Goal: Information Seeking & Learning: Learn about a topic

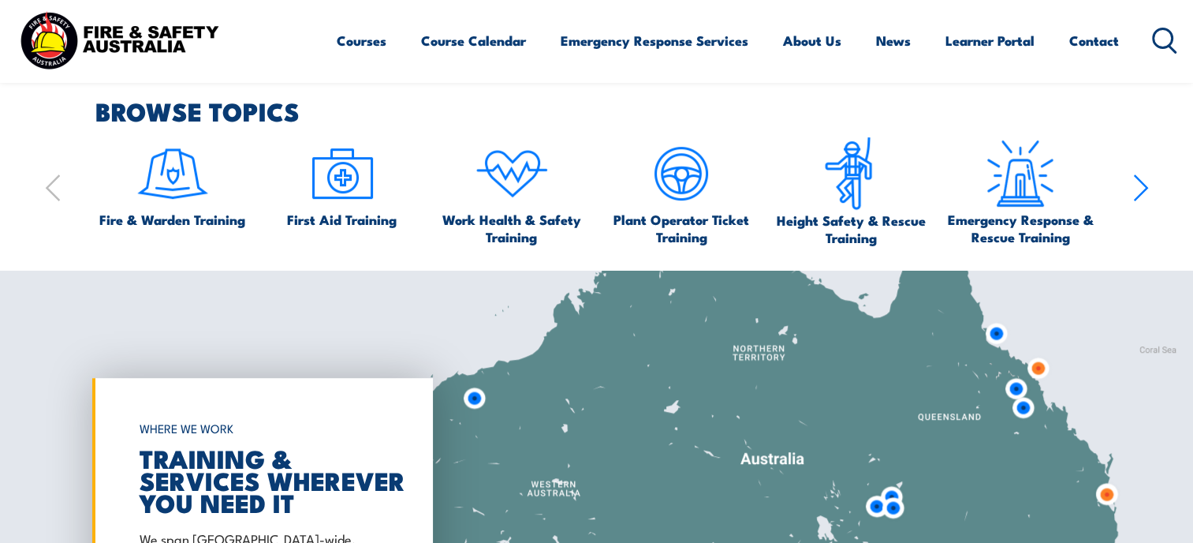
scroll to position [946, 0]
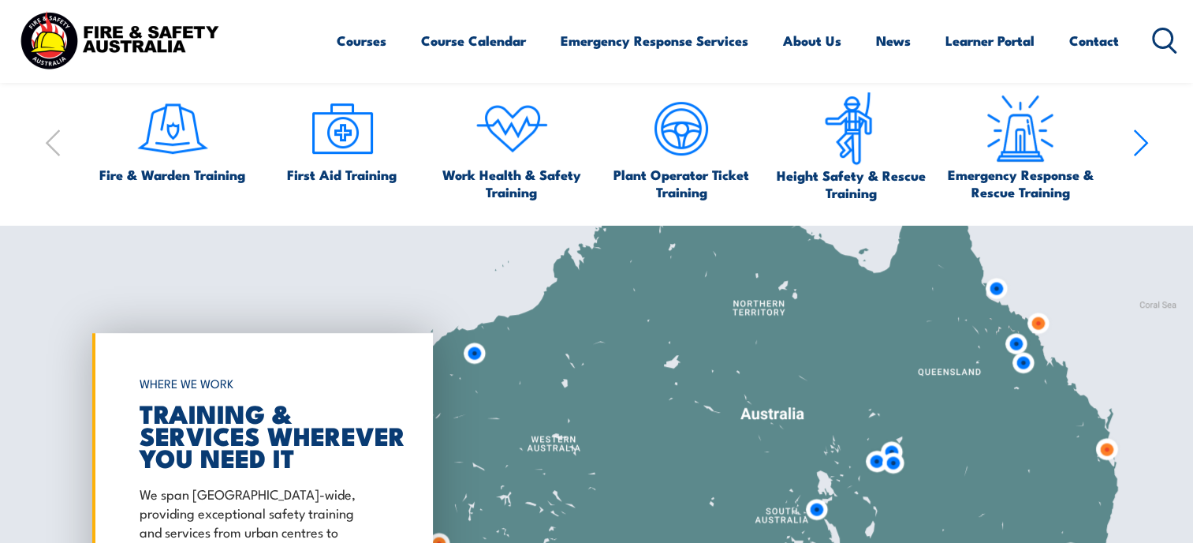
click at [341, 160] on img at bounding box center [342, 128] width 74 height 74
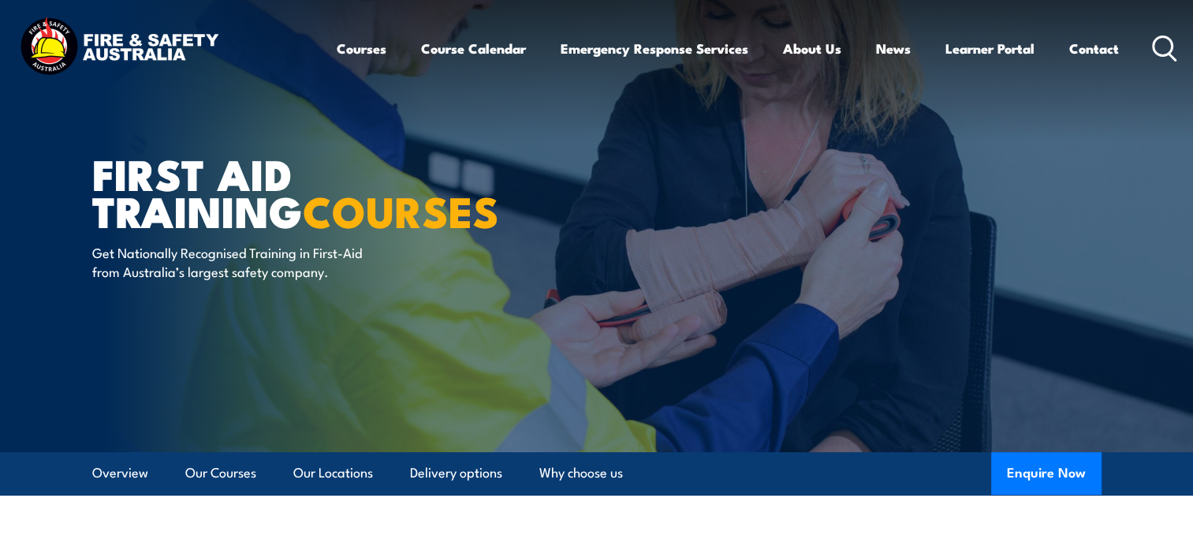
click at [350, 476] on link "Our Locations" at bounding box center [333, 473] width 80 height 42
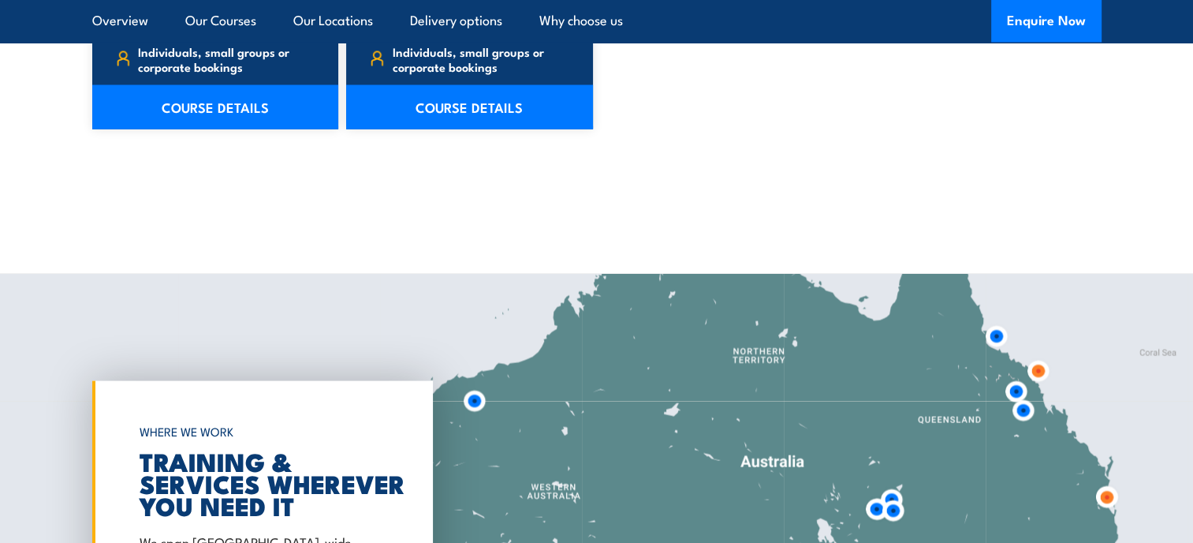
scroll to position [3227, 0]
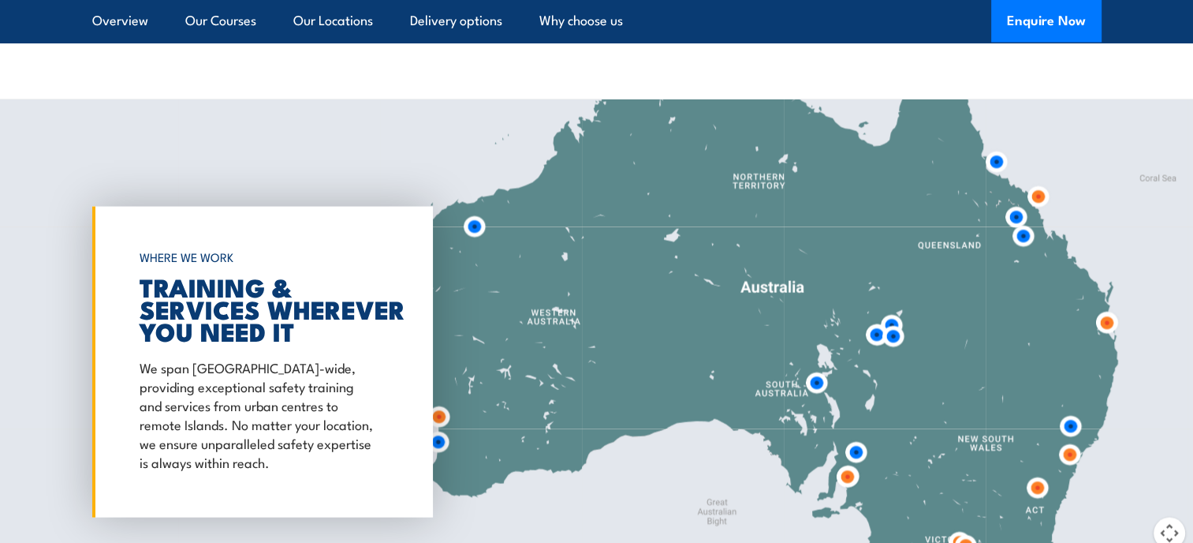
click at [846, 476] on img at bounding box center [848, 477] width 42 height 42
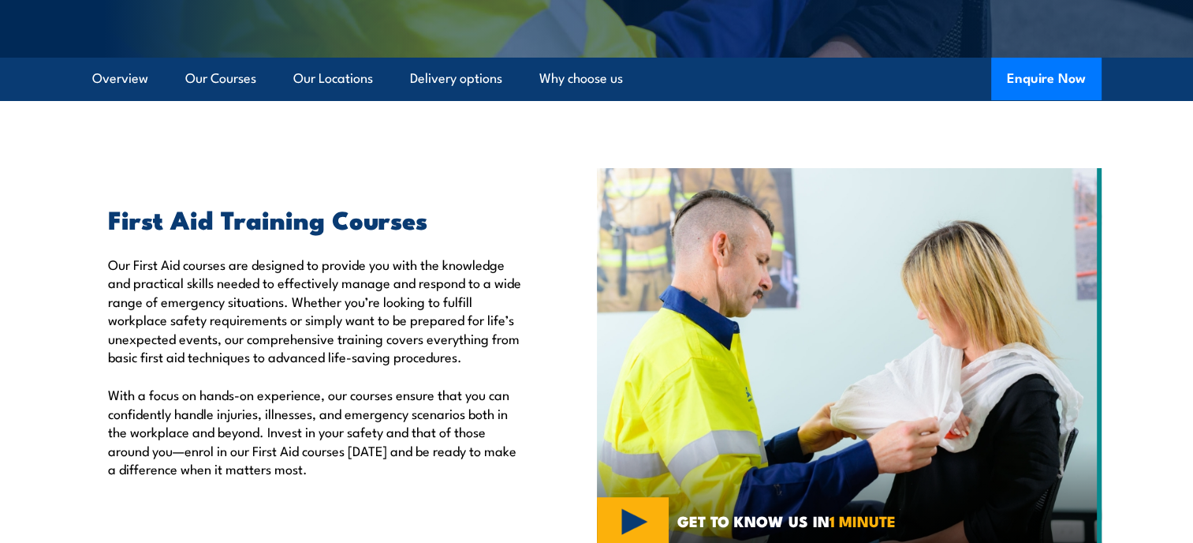
scroll to position [0, 0]
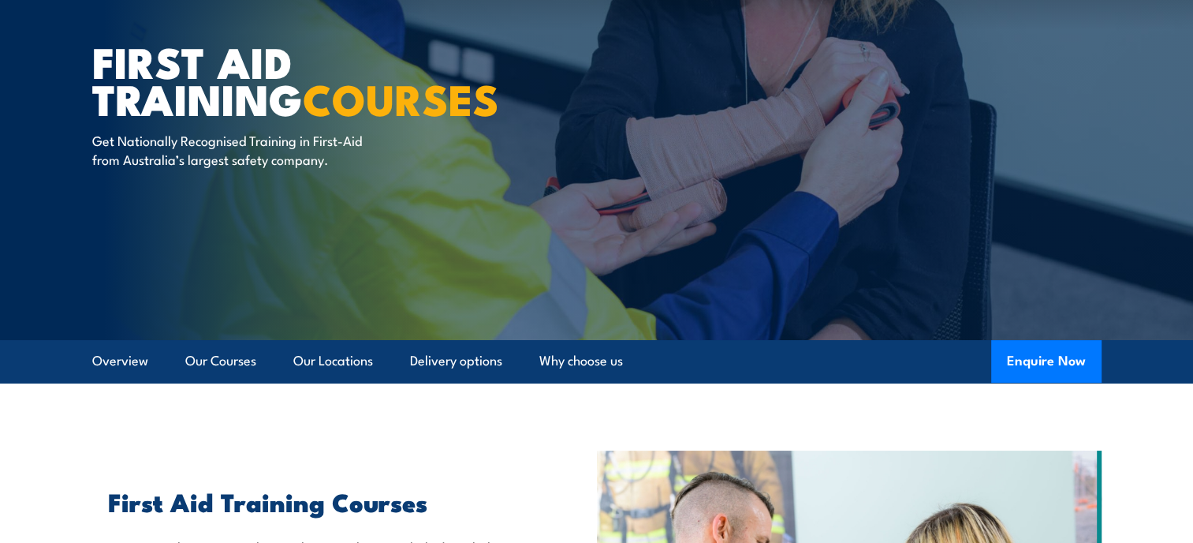
scroll to position [98, 0]
